Goal: Task Accomplishment & Management: Manage account settings

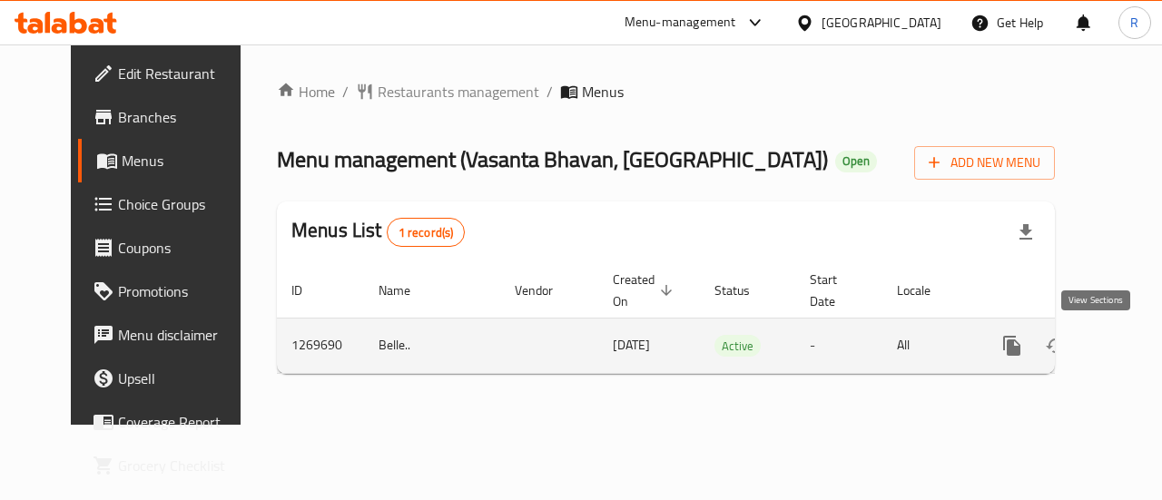
click at [1121, 333] on link "enhanced table" at bounding box center [1143, 346] width 44 height 44
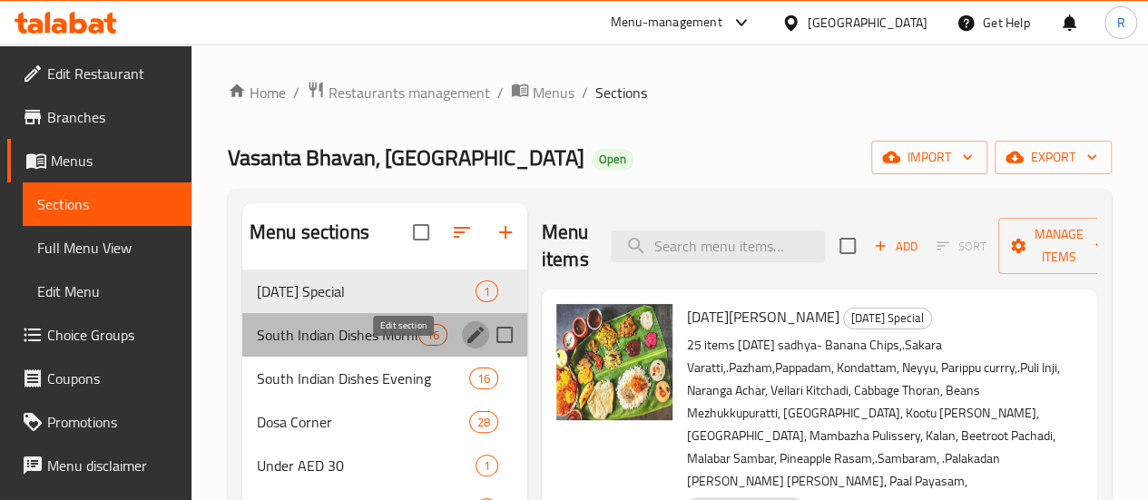
click at [465, 346] on icon "edit" at bounding box center [476, 335] width 22 height 22
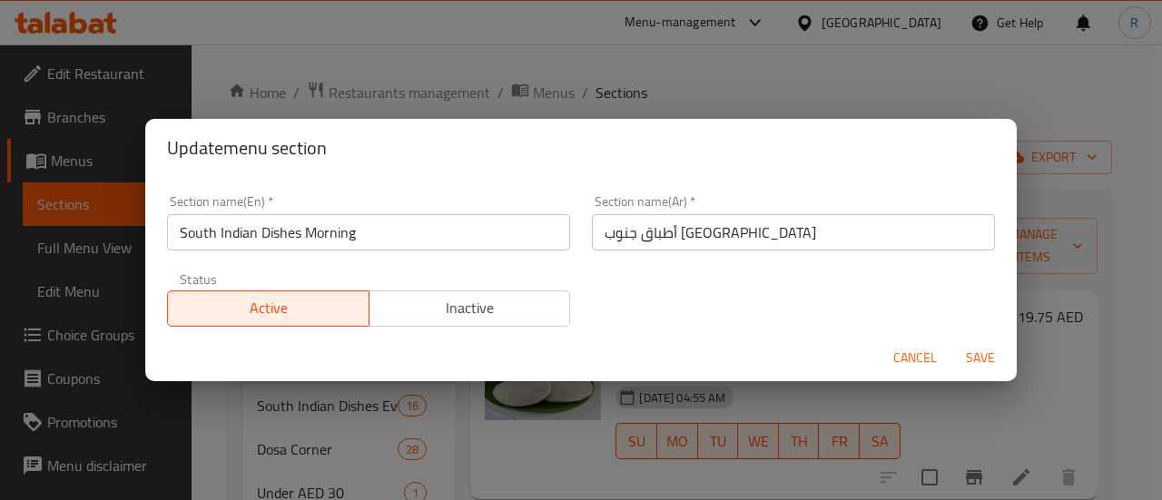
drag, startPoint x: 928, startPoint y: 354, endPoint x: 917, endPoint y: 355, distance: 10.9
click at [924, 355] on span "Cancel" at bounding box center [915, 358] width 44 height 23
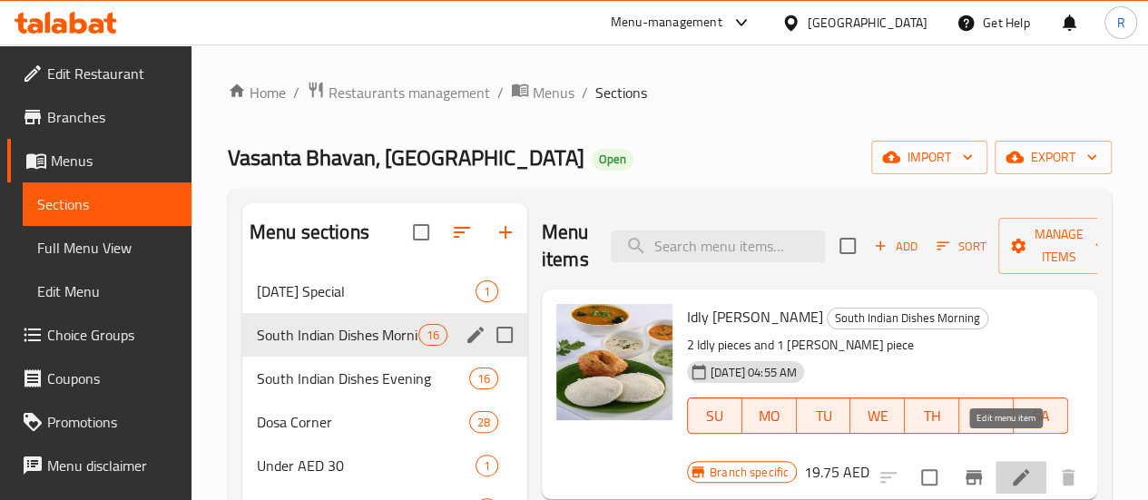
click at [1013, 469] on icon at bounding box center [1021, 477] width 16 height 16
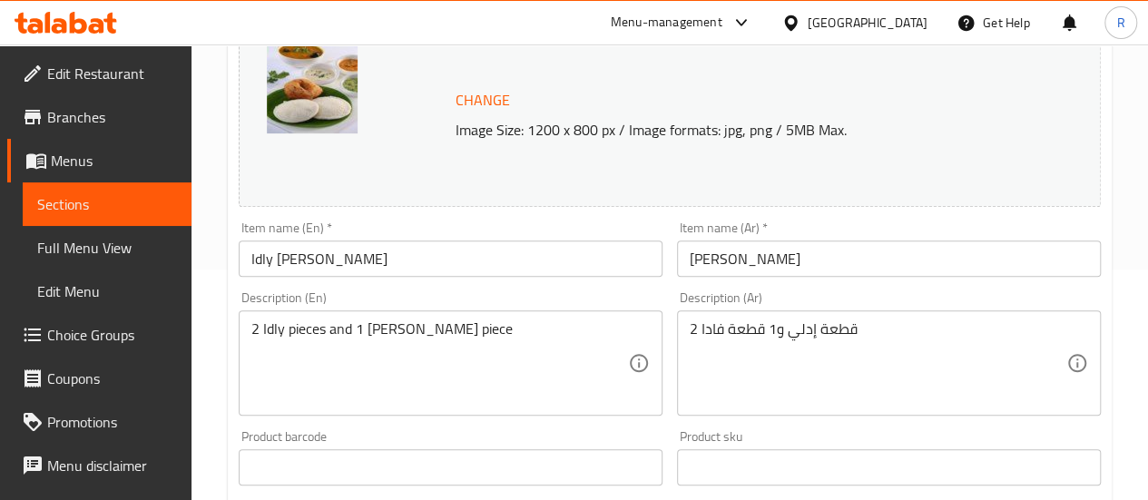
scroll to position [246, 0]
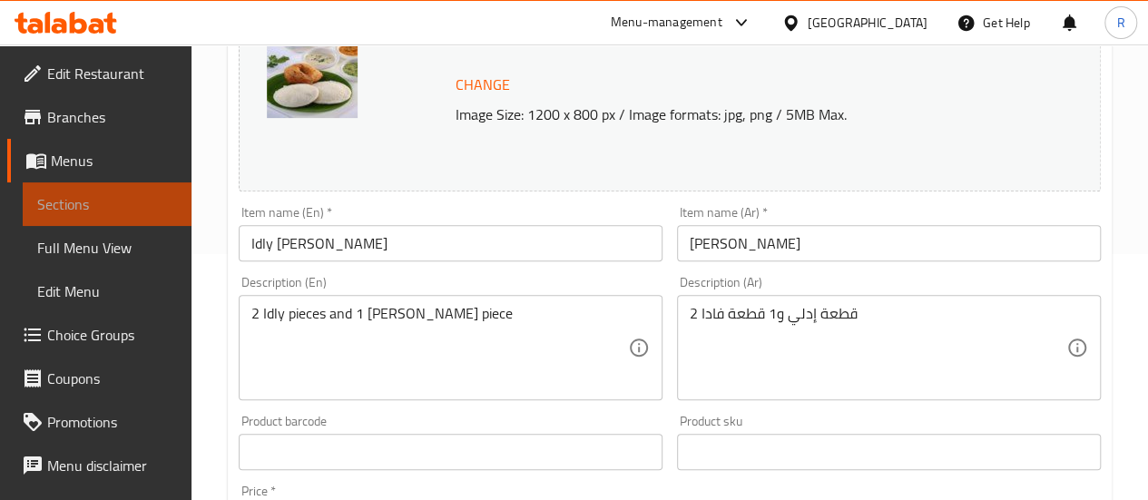
click at [125, 204] on span "Sections" at bounding box center [107, 204] width 140 height 22
